Goal: Task Accomplishment & Management: Use online tool/utility

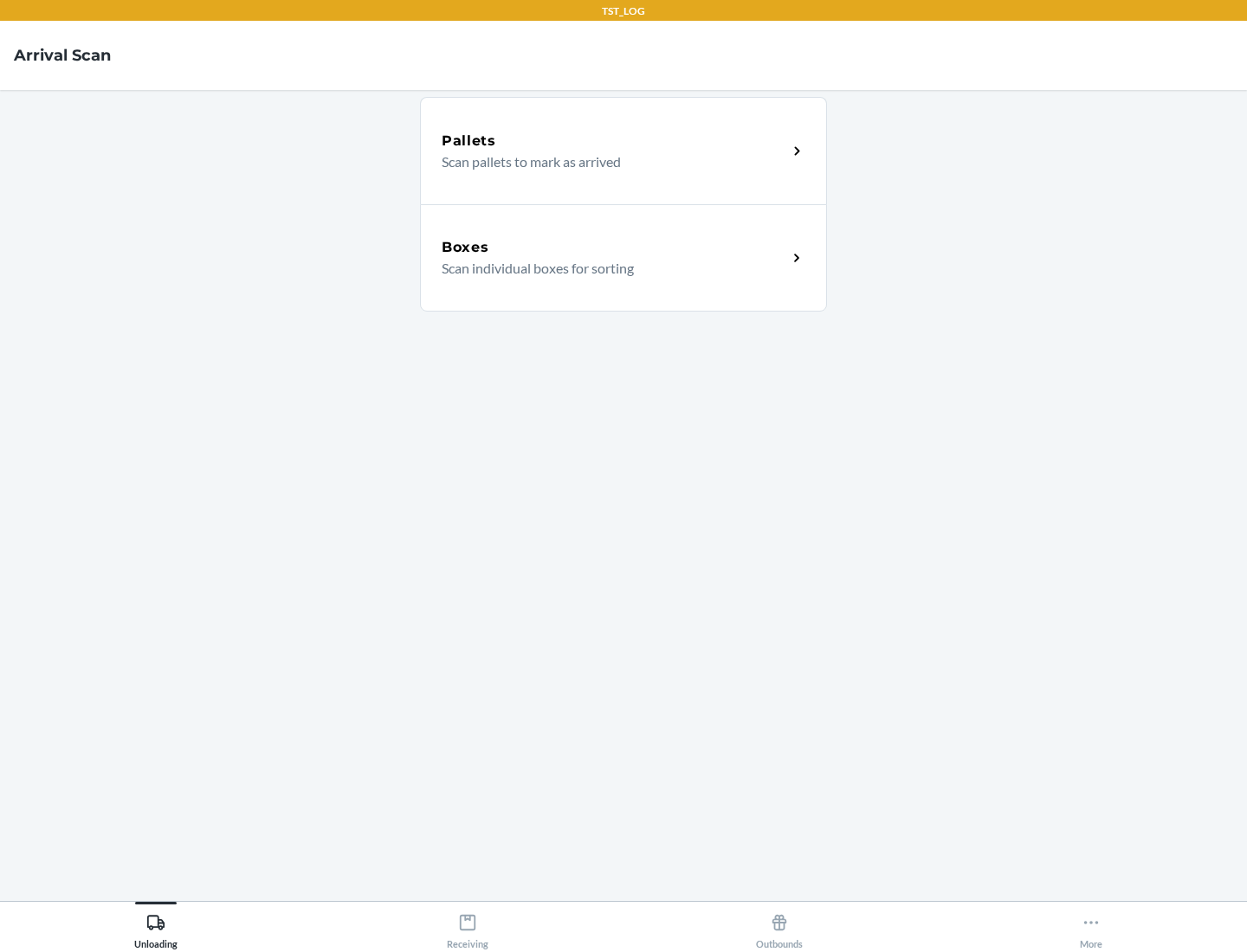
click at [614, 248] on div "Boxes" at bounding box center [614, 248] width 345 height 21
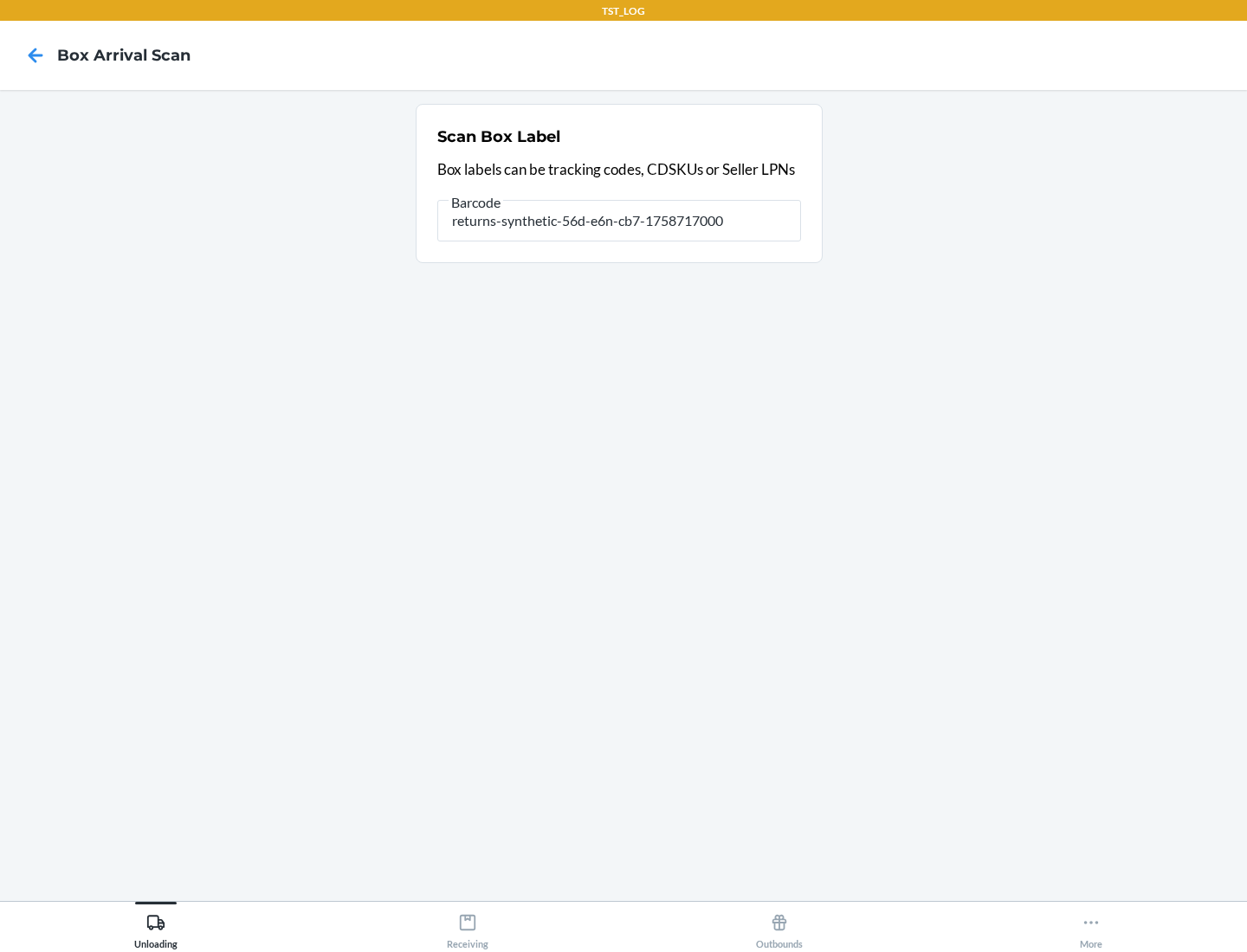
type input "returns-synthetic-56d-e6n-cb7-1758717000"
